Goal: Find contact information: Find contact information

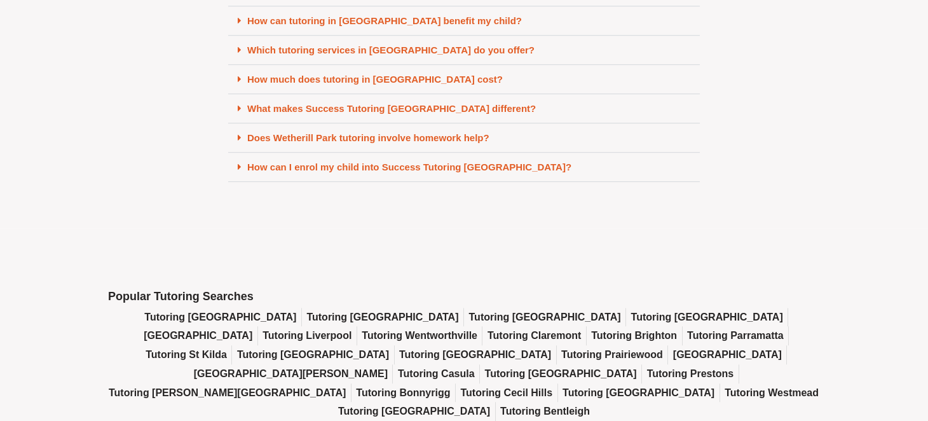
scroll to position [6112, 0]
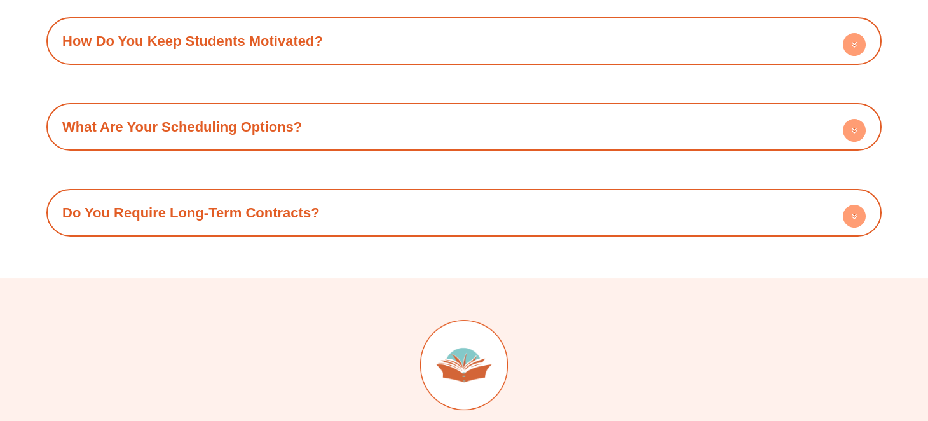
scroll to position [2289, 0]
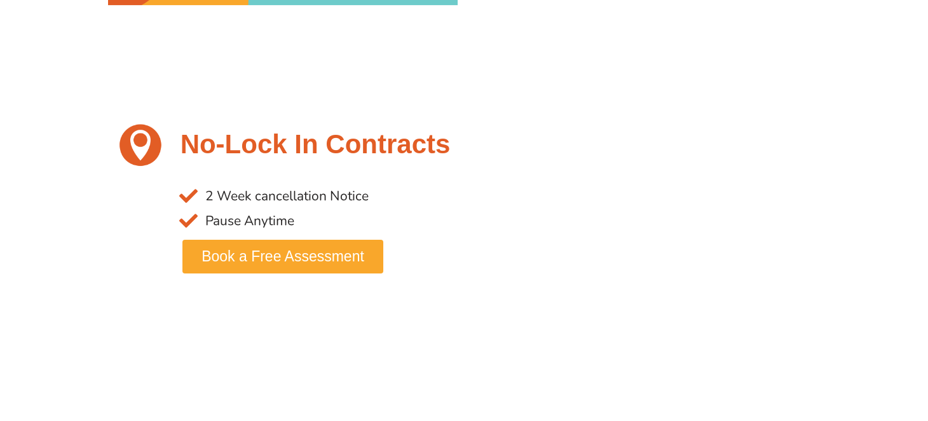
scroll to position [3052, 0]
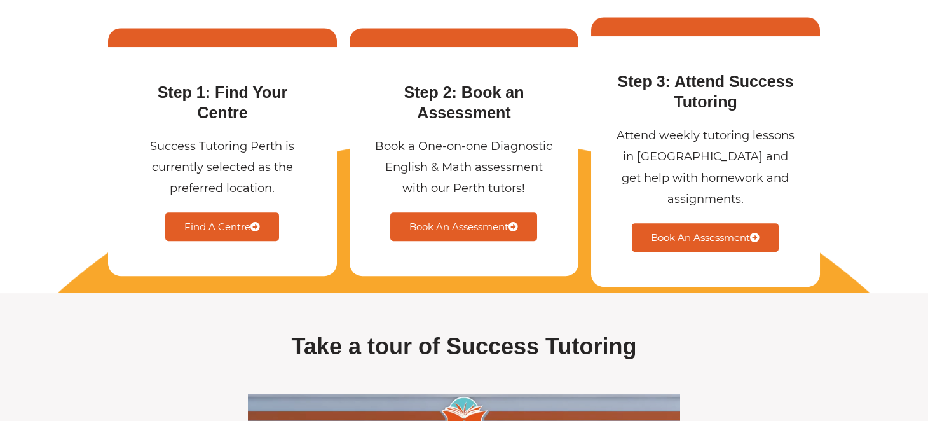
scroll to position [4133, 0]
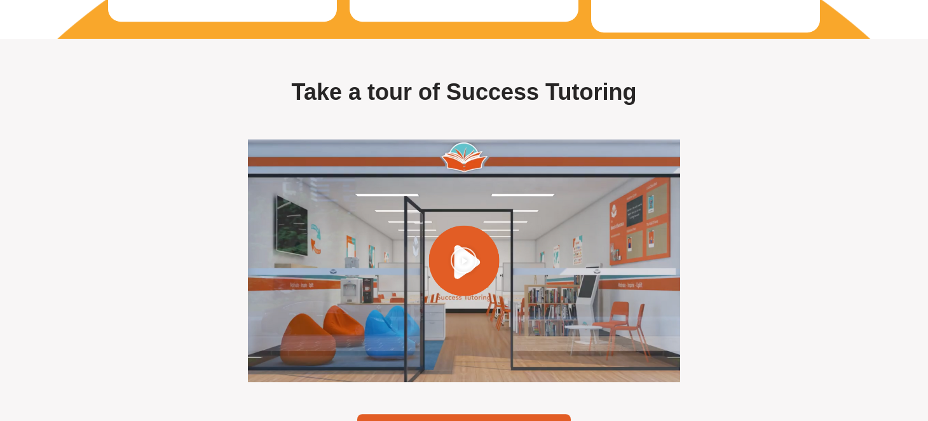
drag, startPoint x: 570, startPoint y: 217, endPoint x: 397, endPoint y: 217, distance: 173.6
